Goal: Information Seeking & Learning: Learn about a topic

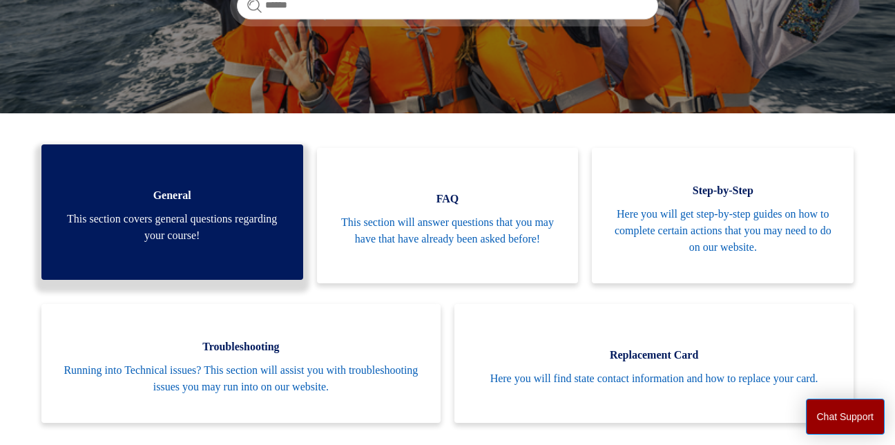
scroll to position [262, 0]
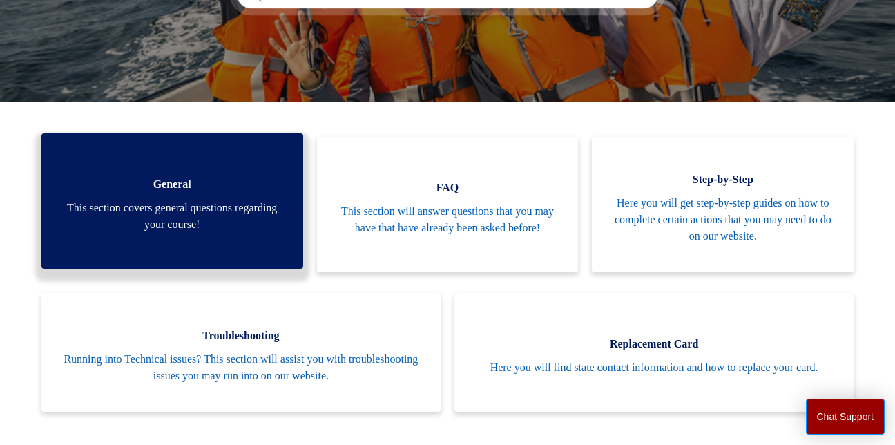
click at [148, 213] on span "This section covers general questions regarding your course!" at bounding box center [172, 215] width 220 height 33
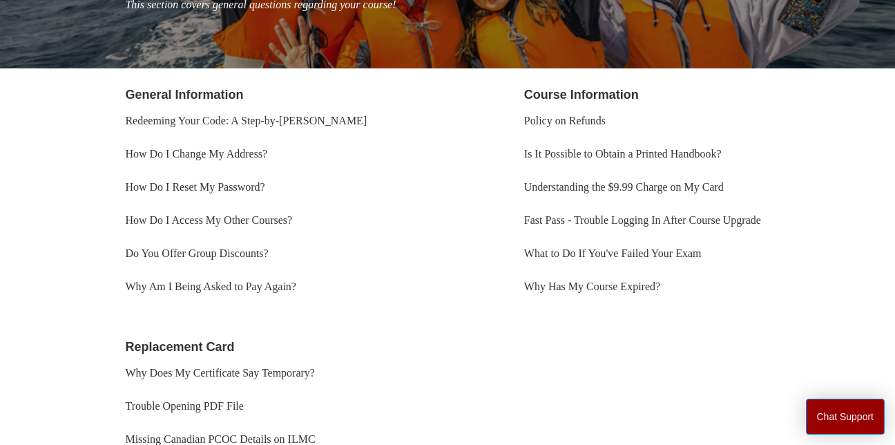
scroll to position [230, 0]
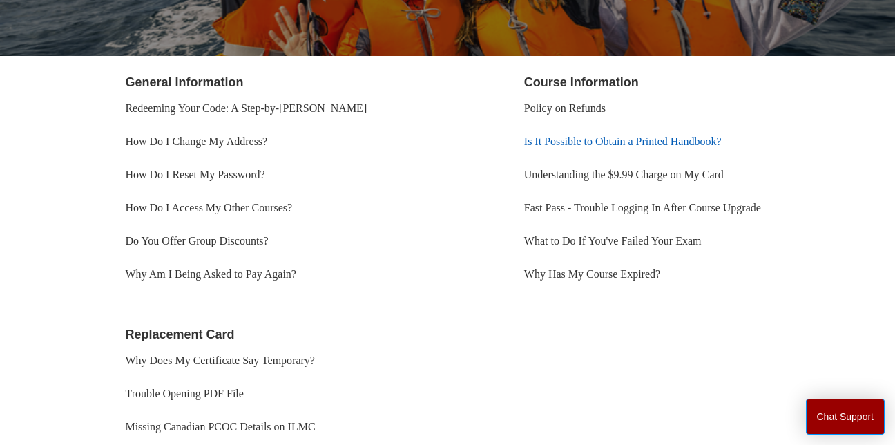
click at [688, 144] on link "Is It Possible to Obtain a Printed Handbook?" at bounding box center [622, 141] width 197 height 12
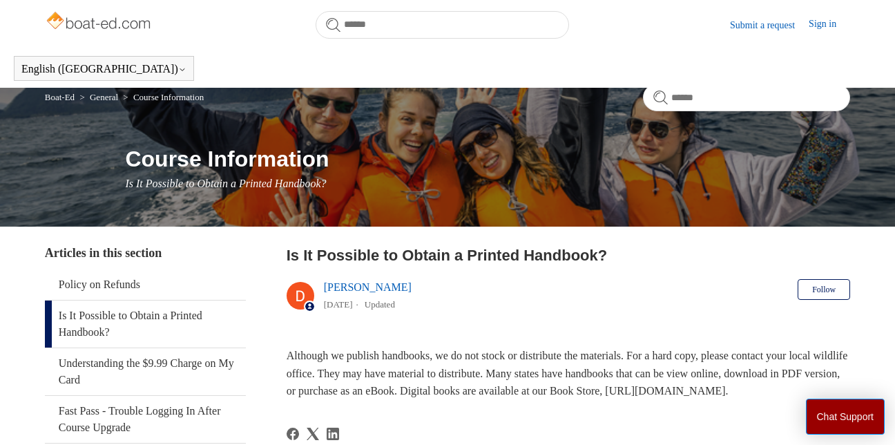
scroll to position [326, 0]
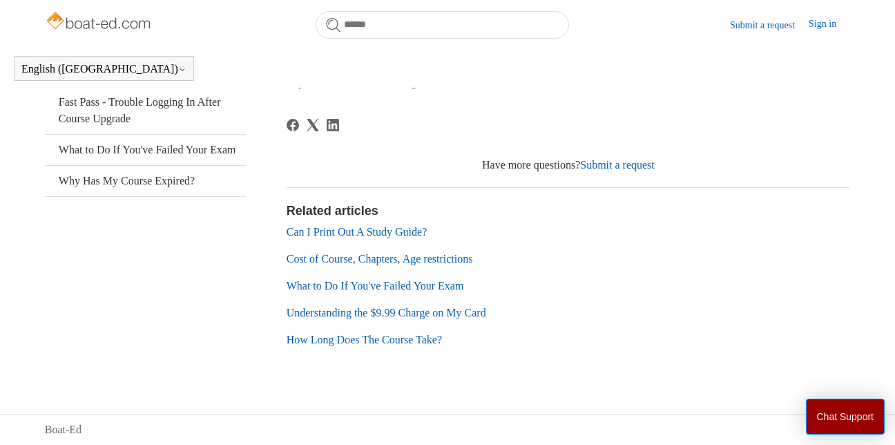
click at [390, 230] on link "Can I Print Out A Study Guide?" at bounding box center [356, 232] width 141 height 12
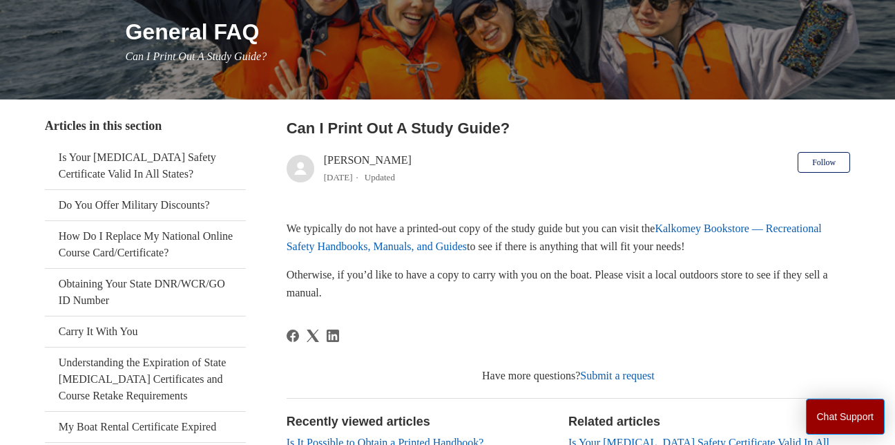
scroll to position [193, 0]
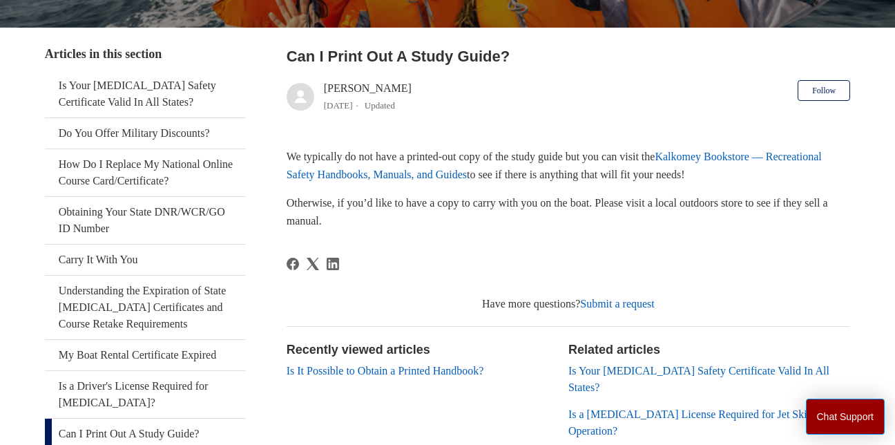
click at [298, 364] on link "Is It Possible to Obtain a Printed Handbook?" at bounding box center [384, 370] width 197 height 12
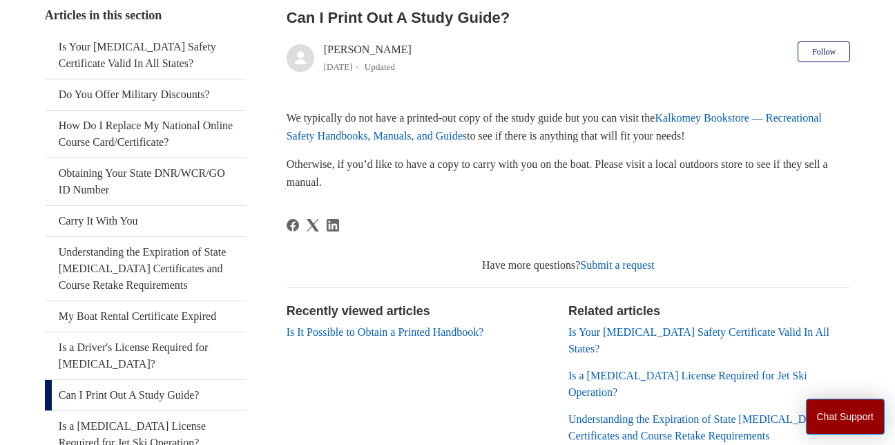
scroll to position [237, 0]
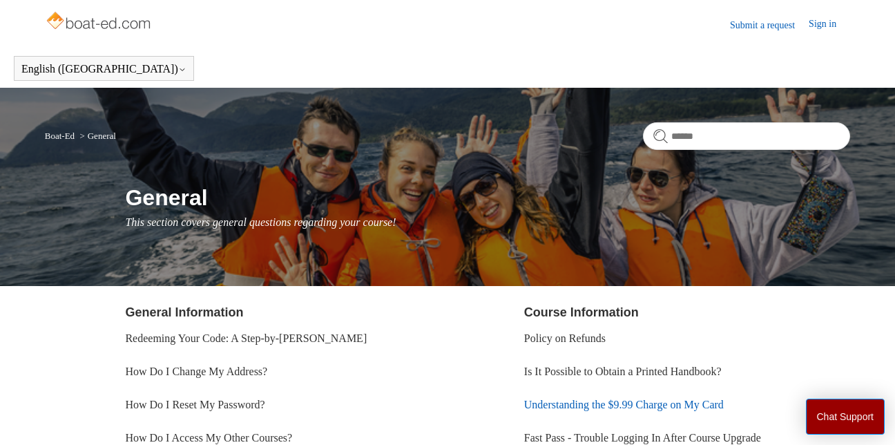
click at [619, 401] on link "Understanding the $9.99 Charge on My Card" at bounding box center [623, 404] width 199 height 12
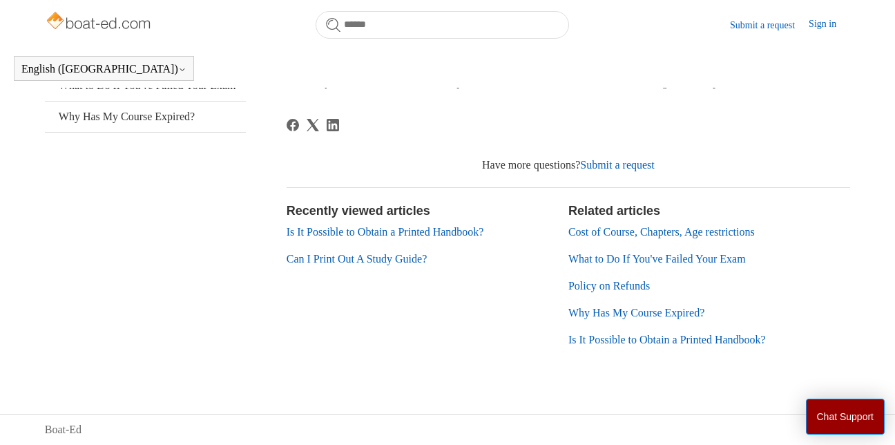
scroll to position [390, 0]
click at [745, 256] on link "What to Do If You've Failed Your Exam" at bounding box center [656, 259] width 177 height 12
